Goal: Information Seeking & Learning: Check status

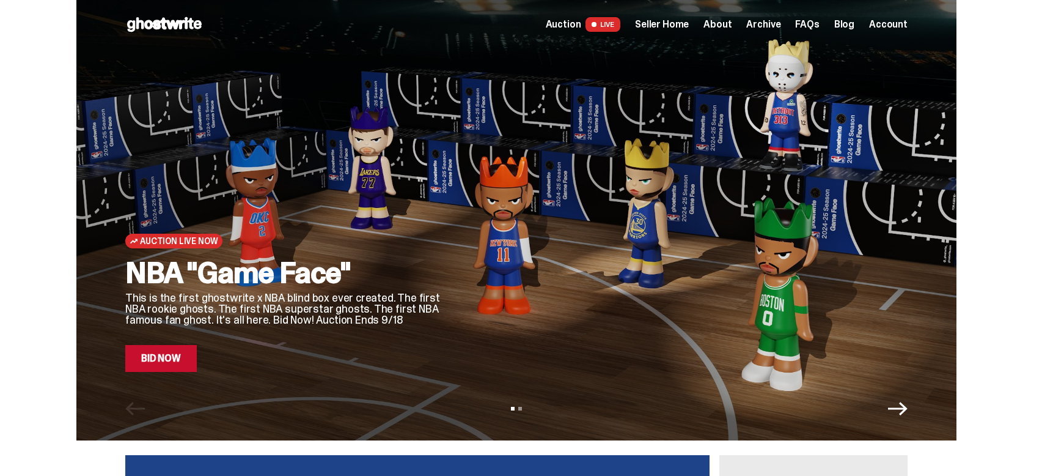
click at [688, 23] on span "Seller Home" at bounding box center [662, 25] width 54 height 10
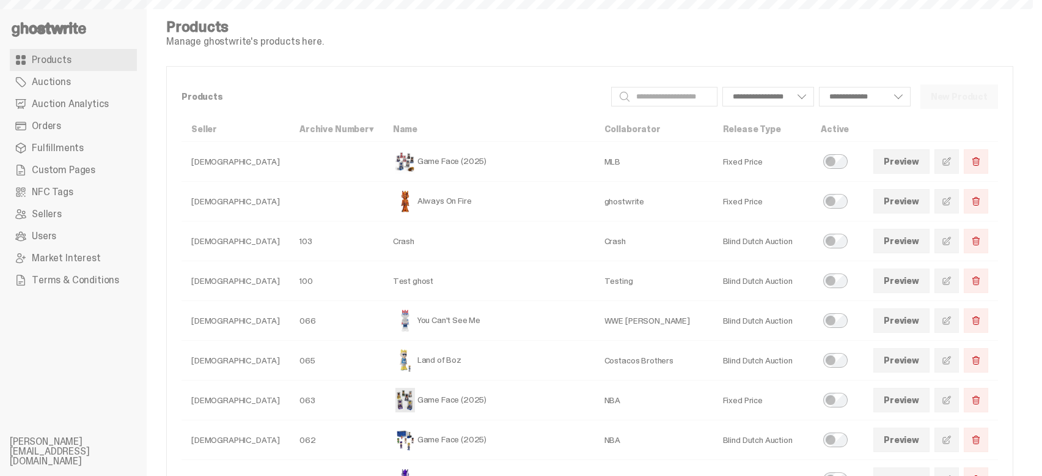
select select
click at [68, 24] on icon at bounding box center [49, 30] width 78 height 20
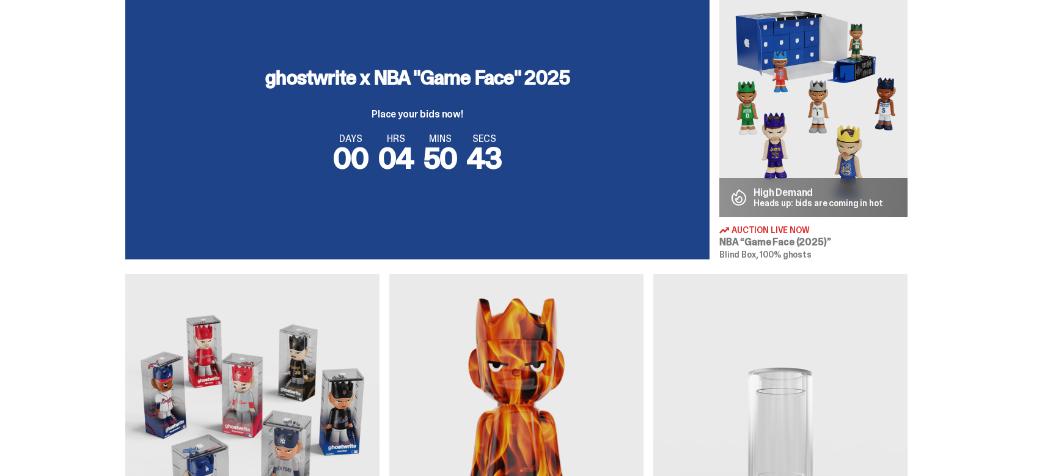
scroll to position [660, 0]
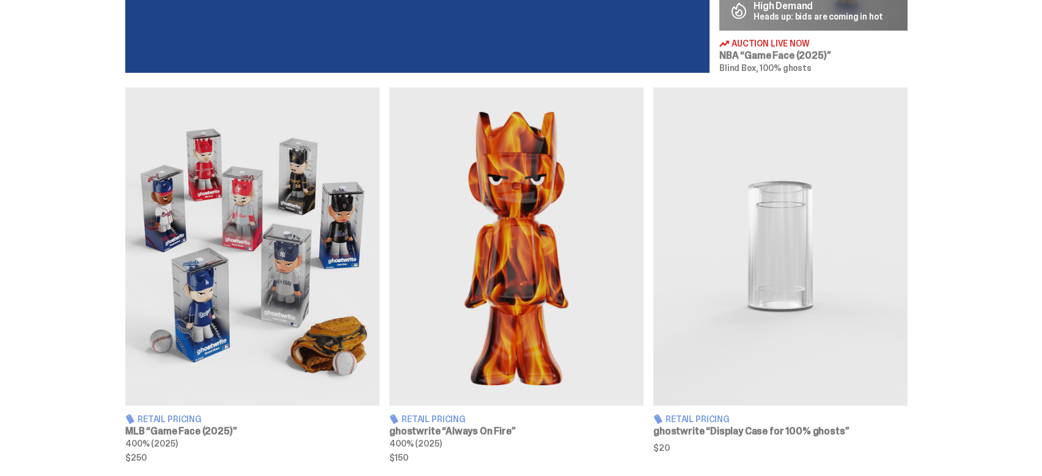
click at [510, 297] on img at bounding box center [516, 246] width 254 height 318
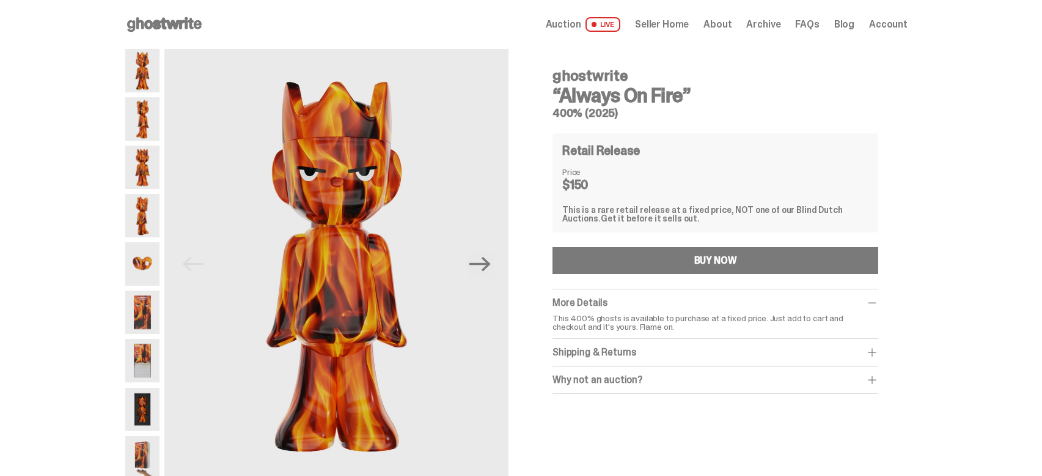
click at [768, 25] on span "Archive" at bounding box center [763, 25] width 34 height 10
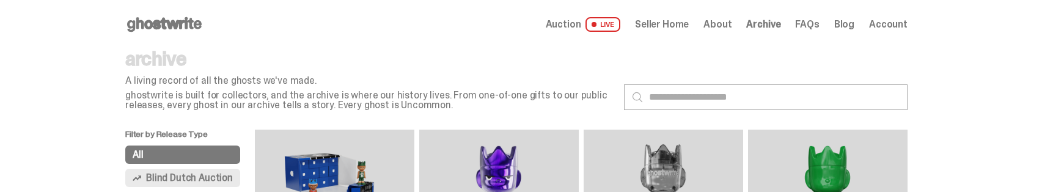
click at [274, 92] on p "ghostwrite is built for collectors, and the archive is where our history lives.…" at bounding box center [369, 100] width 489 height 20
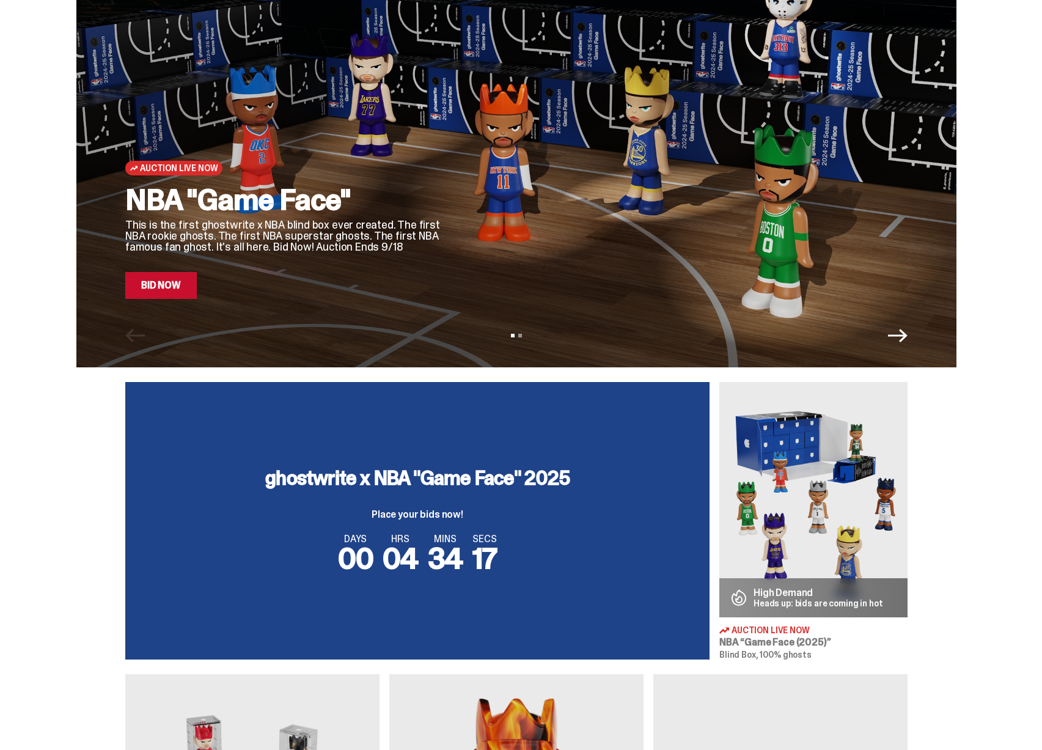
scroll to position [90, 0]
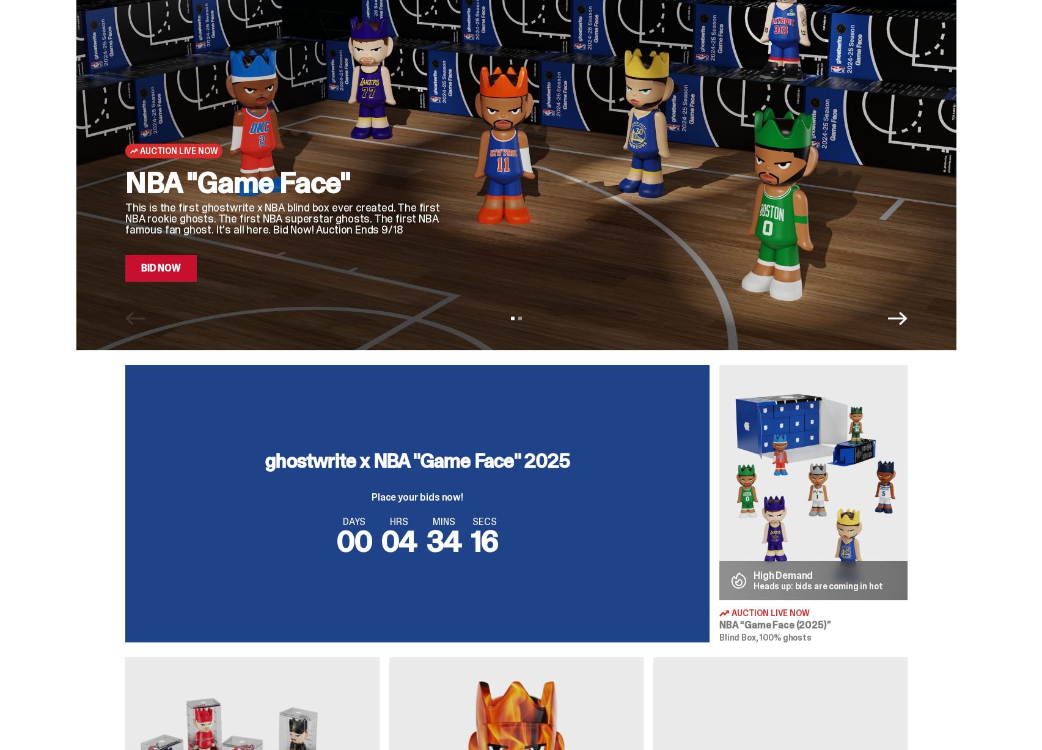
click at [830, 458] on img at bounding box center [813, 482] width 188 height 235
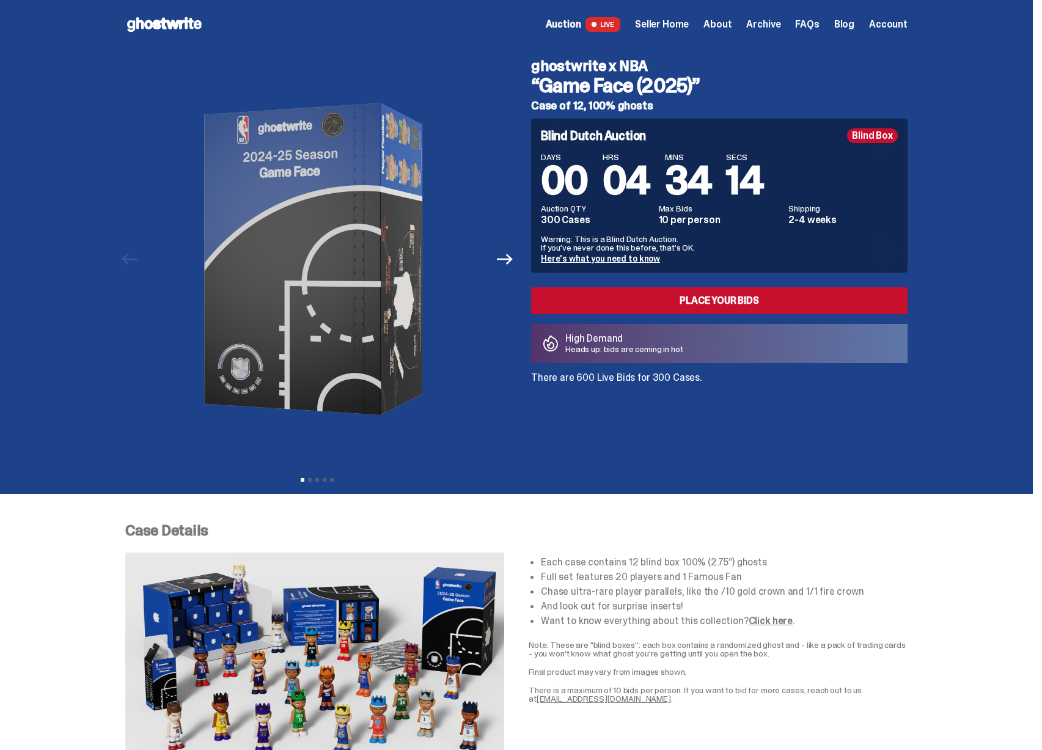
click at [584, 375] on p "There are 600 Live Bids for 300 Cases." at bounding box center [719, 378] width 377 height 10
drag, startPoint x: 532, startPoint y: 375, endPoint x: 723, endPoint y: 377, distance: 190.7
click at [723, 377] on div "ghostwrite x NBA “Game Face (2025)” Case of 12, 100% ghosts Blind Dutch Auction…" at bounding box center [712, 259] width 391 height 421
click at [723, 377] on p "There are 600 Live Bids for 300 Cases." at bounding box center [719, 378] width 377 height 10
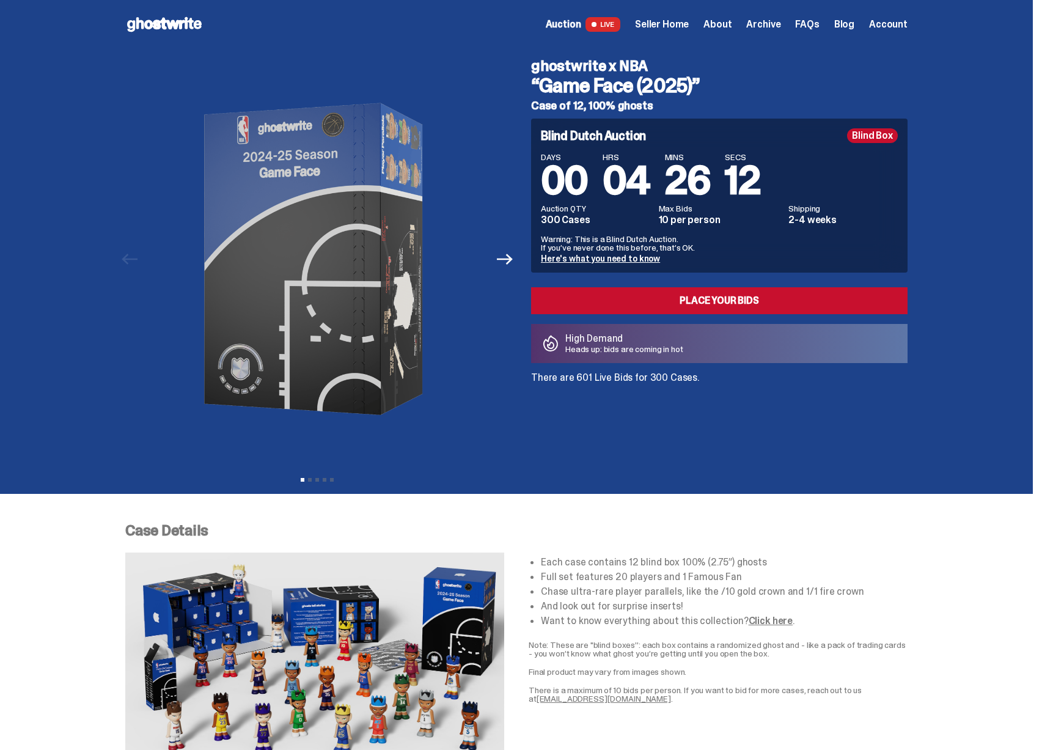
click at [584, 380] on p "There are 601 Live Bids for 300 Cases." at bounding box center [719, 378] width 377 height 10
click at [675, 20] on span "Seller Home" at bounding box center [662, 25] width 54 height 10
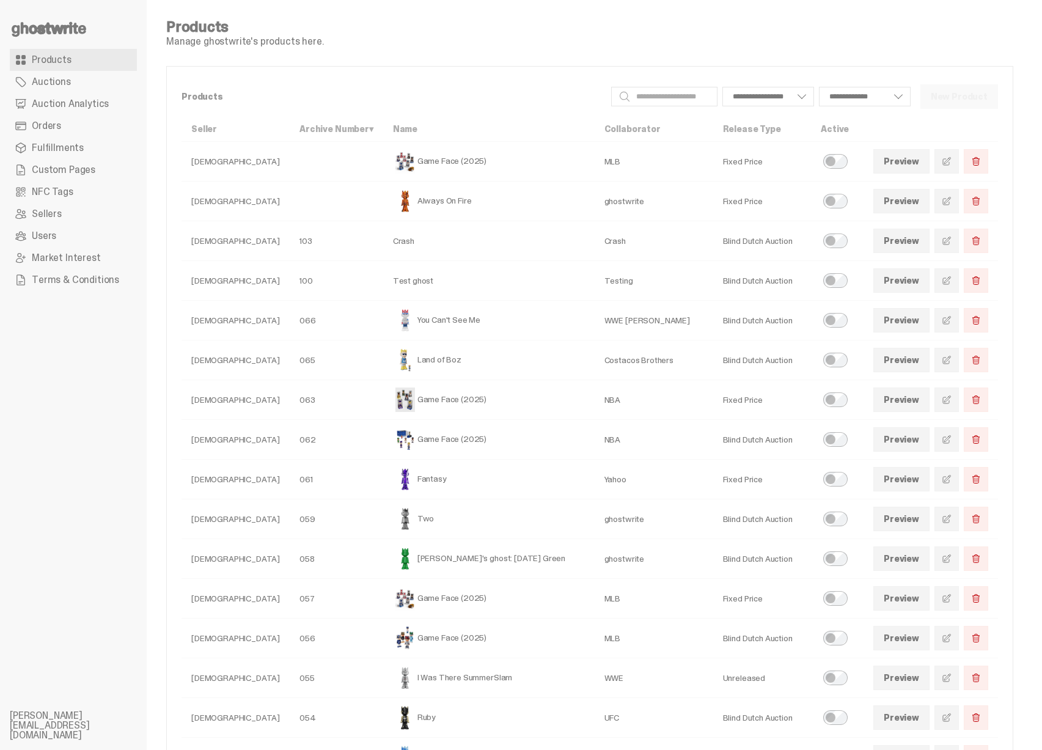
click at [116, 113] on link "Auction Analytics" at bounding box center [73, 104] width 127 height 22
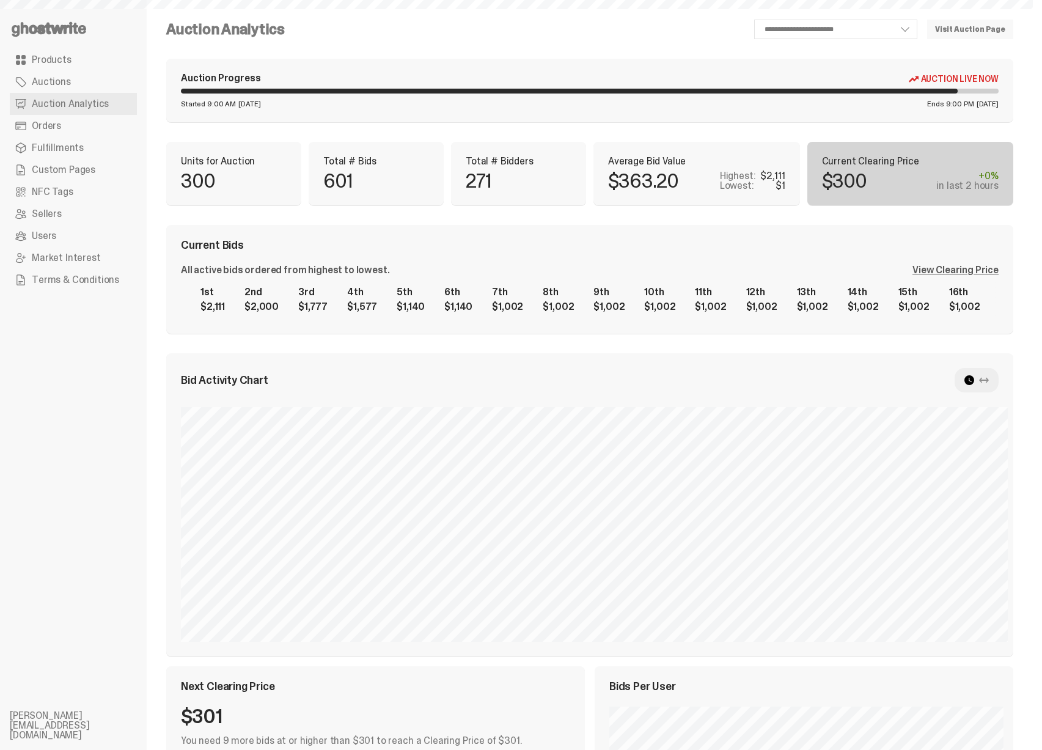
select select "**"
click at [986, 278] on div "All active bids ordered from highest to lowest. View Clearing Price 1st $2,111 …" at bounding box center [590, 292] width 818 height 54
click at [987, 273] on div "View Clearing Price" at bounding box center [956, 270] width 86 height 10
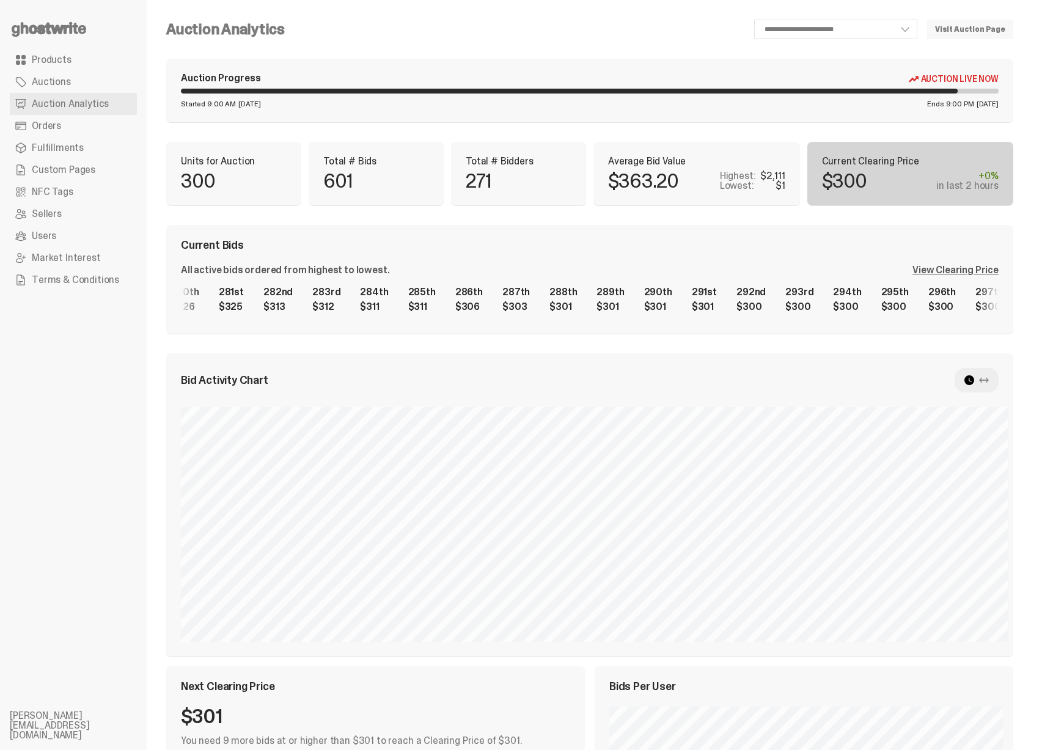
scroll to position [0, 12920]
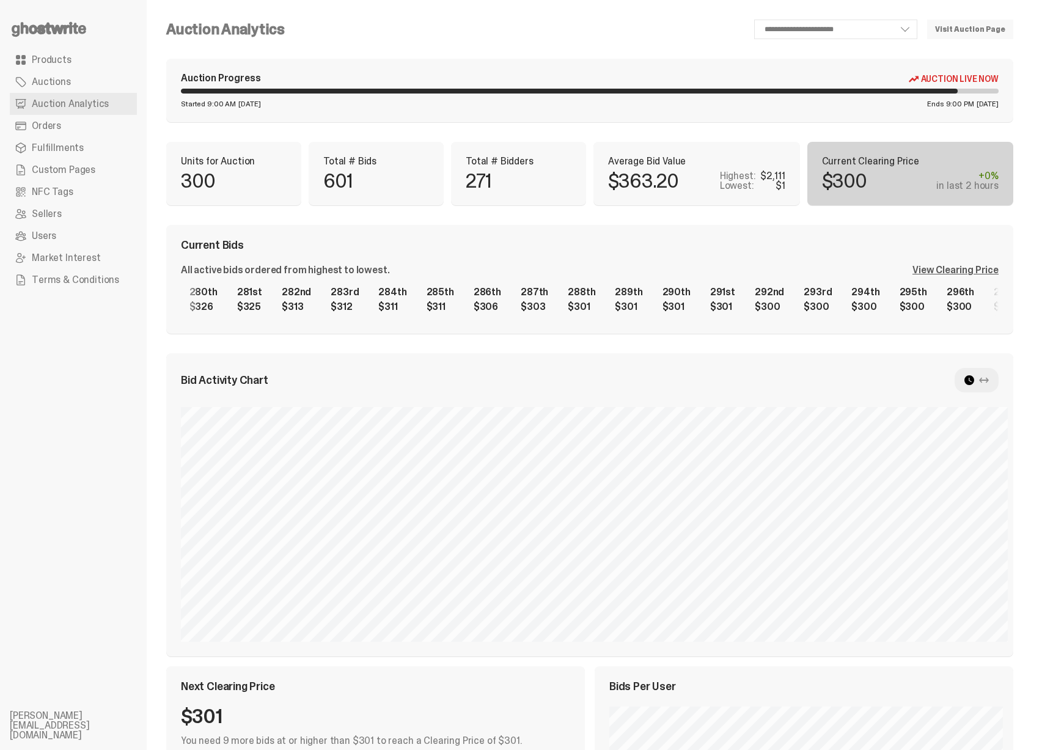
click at [384, 310] on div "1st $2,111 2nd $2,000 3rd $1,777 4th $1,577 5th $1,140 6th $1,140 7th $1,002 8t…" at bounding box center [590, 299] width 818 height 39
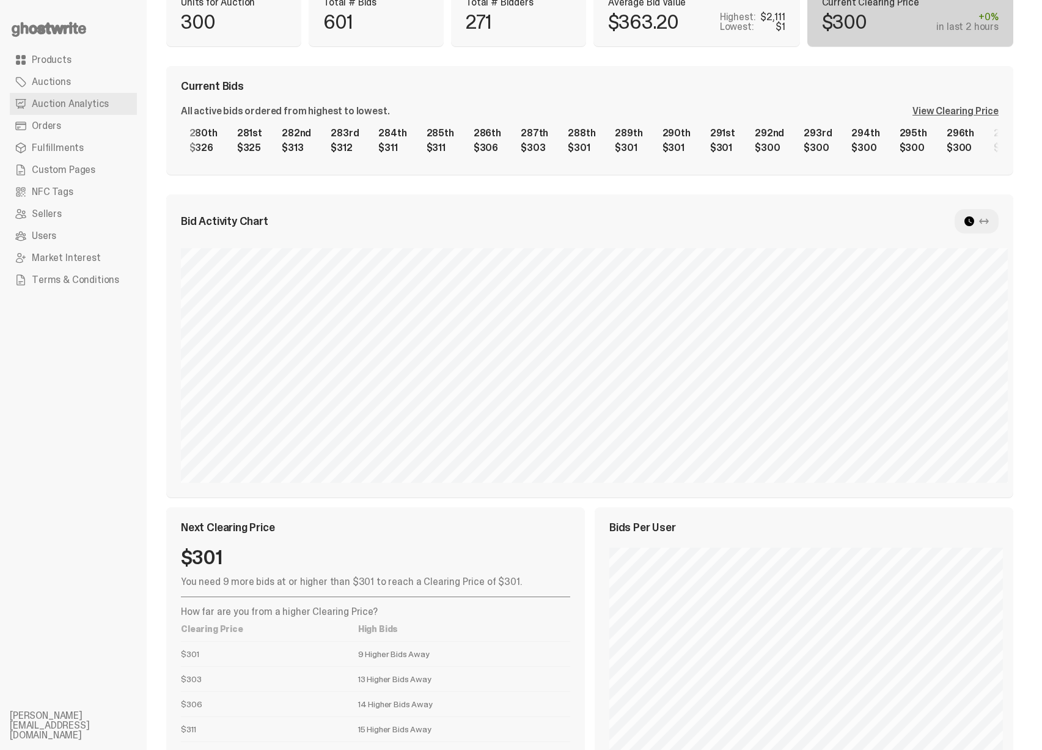
scroll to position [226, 0]
